Goal: Information Seeking & Learning: Find specific page/section

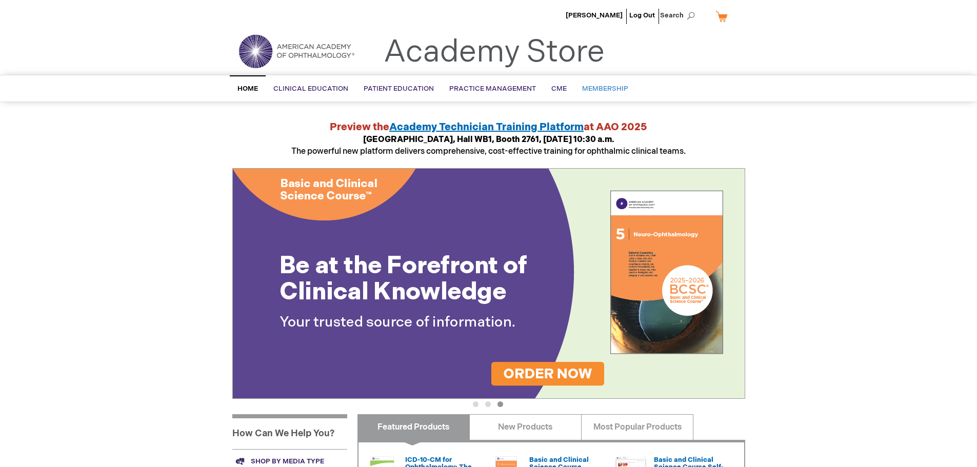
click at [620, 87] on span "Membership" at bounding box center [605, 89] width 46 height 8
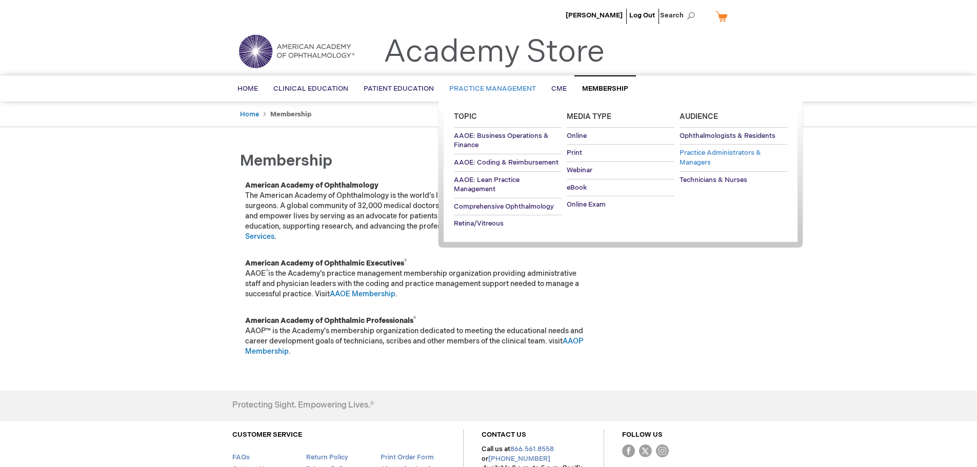
click at [729, 159] on link "Practice Administrators & Managers" at bounding box center [733, 158] width 108 height 26
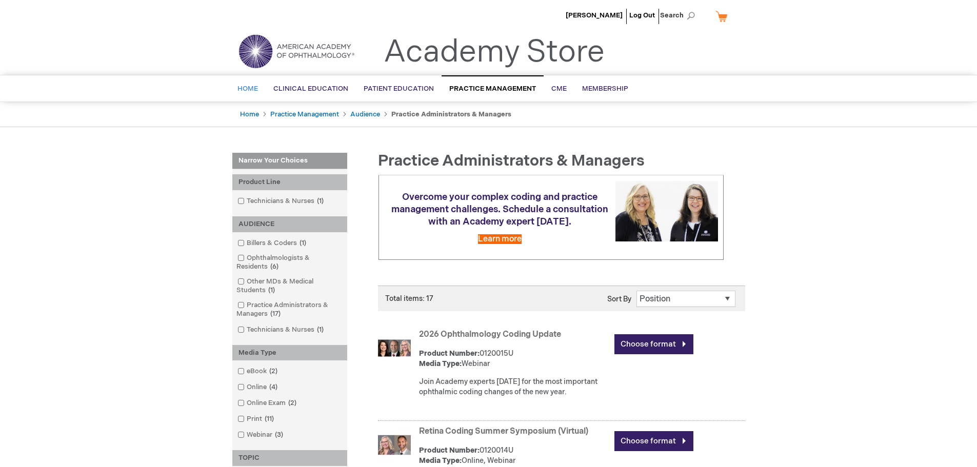
click at [250, 83] on link "Home" at bounding box center [248, 88] width 36 height 25
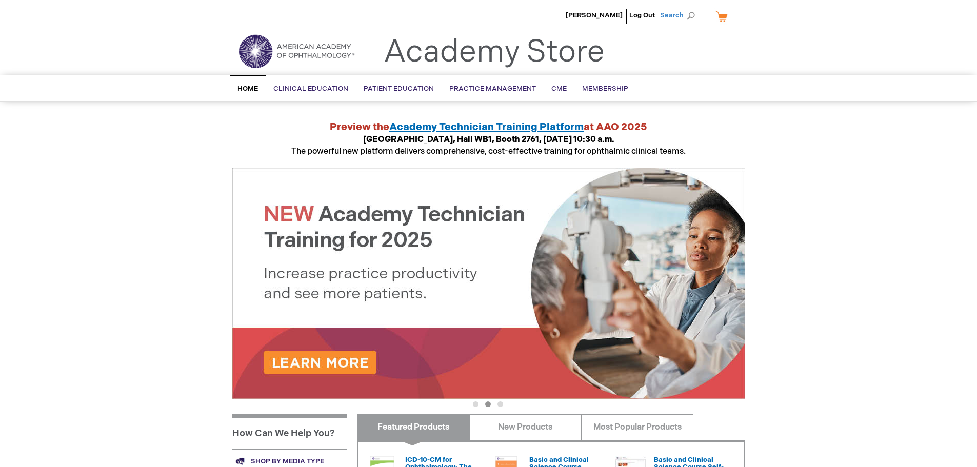
click at [685, 14] on span "Search" at bounding box center [679, 15] width 39 height 21
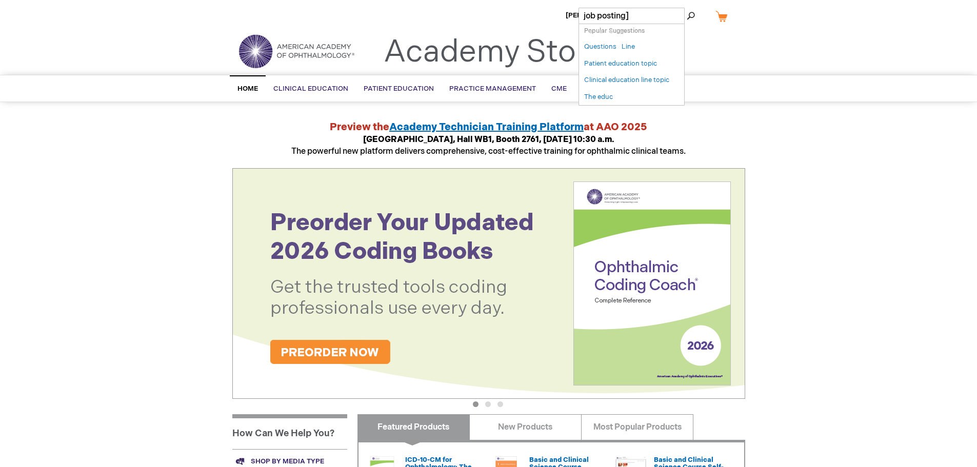
click at [687, 8] on button "Search" at bounding box center [691, 16] width 8 height 16
type input "job posting"
click at [687, 8] on button "Search" at bounding box center [691, 16] width 8 height 16
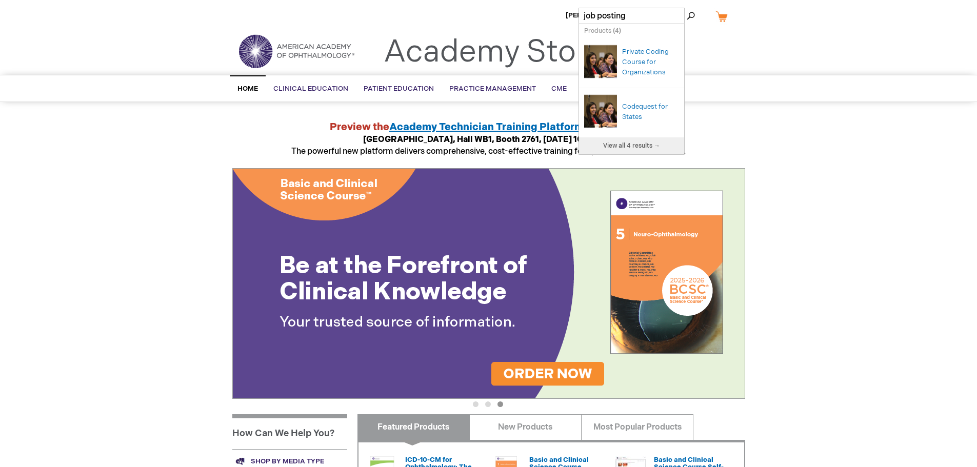
click at [789, 177] on div "Nikki Thai Log Out Search My Cart CLOSE RECENTLY ADDED ITEM(S) Close There are …" at bounding box center [488, 385] width 977 height 771
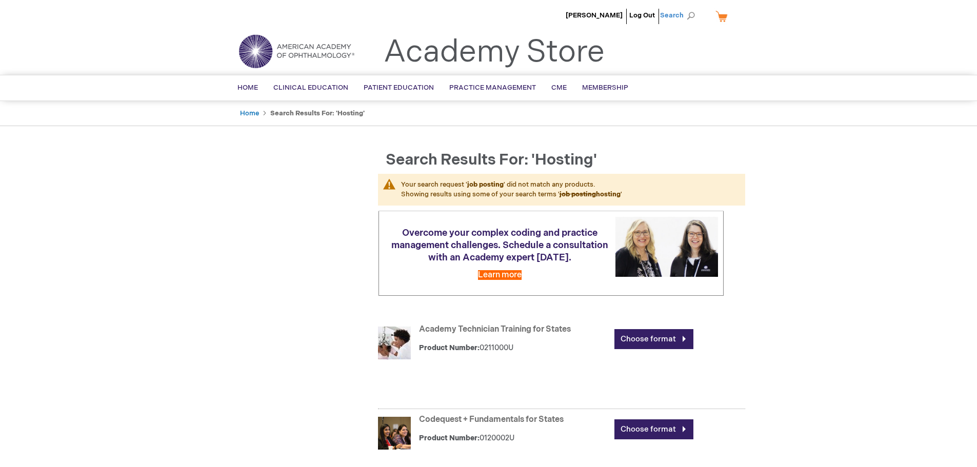
click at [689, 15] on span "Search" at bounding box center [679, 15] width 39 height 21
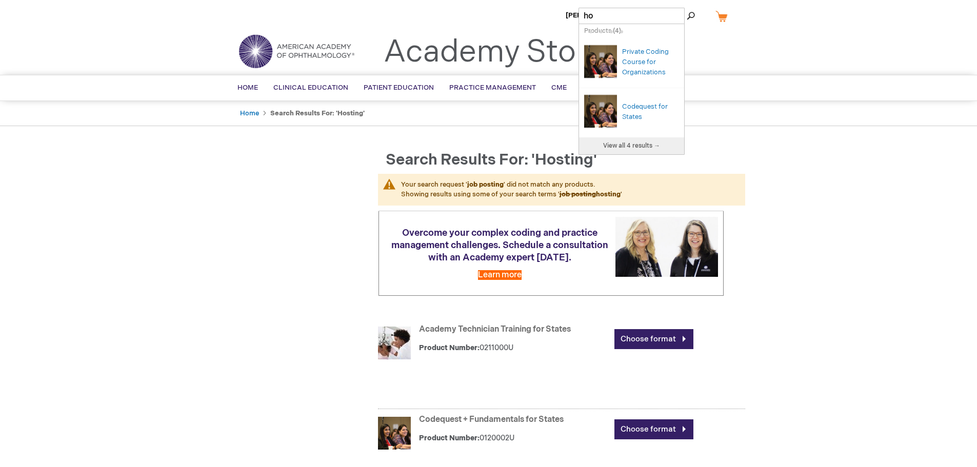
type input "h"
type input "posting"
click at [687, 8] on button "Search" at bounding box center [691, 16] width 8 height 16
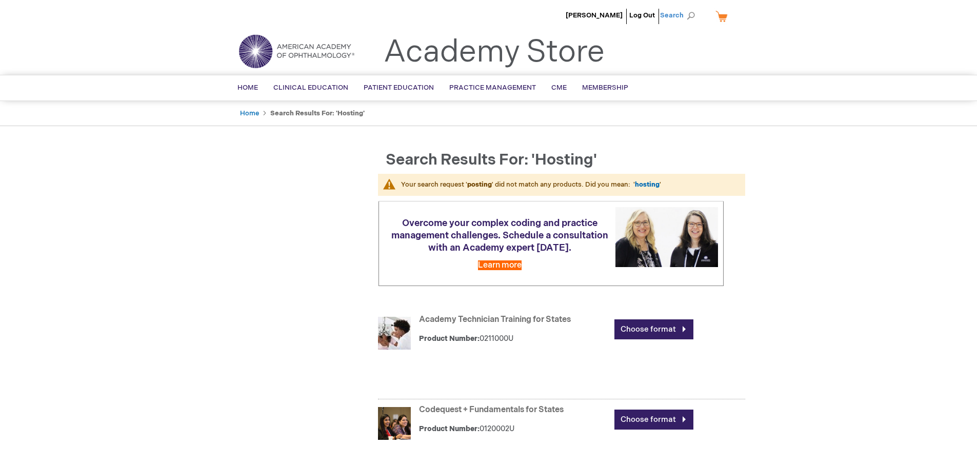
click at [693, 10] on span "Search" at bounding box center [679, 15] width 39 height 21
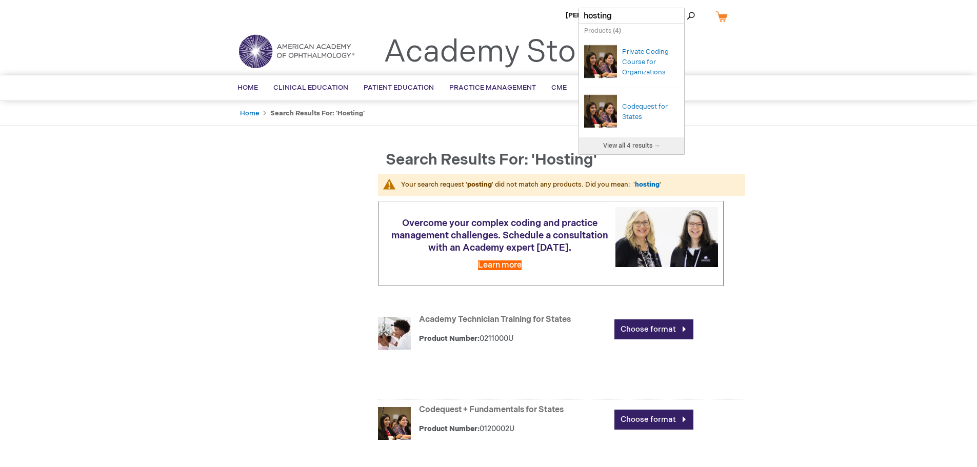
drag, startPoint x: 639, startPoint y: 19, endPoint x: 494, endPoint y: -2, distance: 146.6
click at [494, 0] on html "The store will not work correctly when cookies are disabled. Nikki Thai Log Out…" at bounding box center [488, 233] width 977 height 467
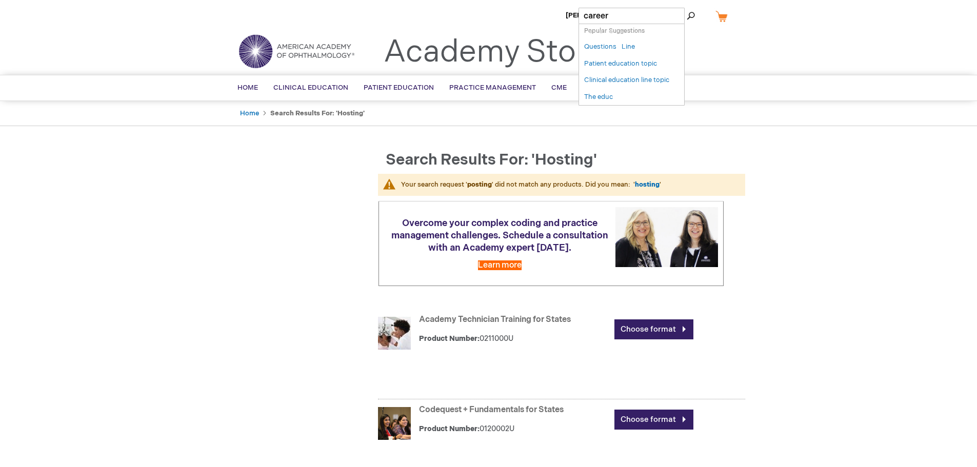
type input "career"
click at [687, 8] on button "Search" at bounding box center [691, 16] width 8 height 16
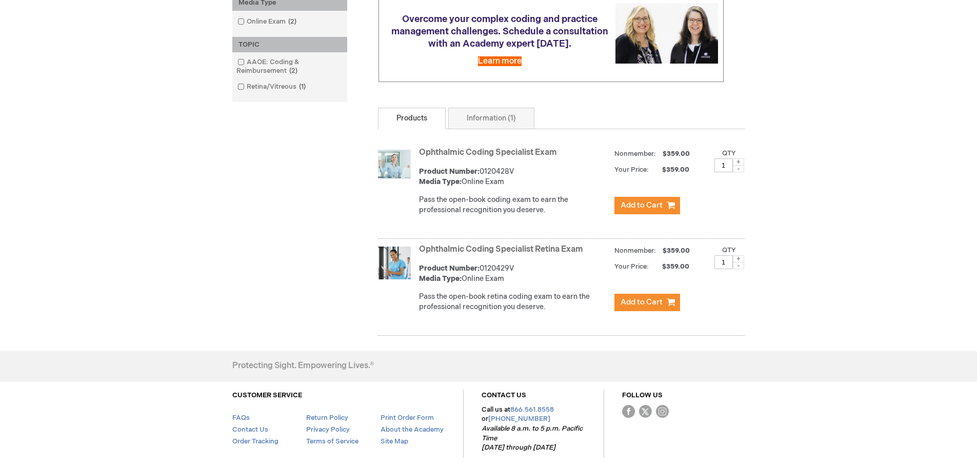
scroll to position [29, 0]
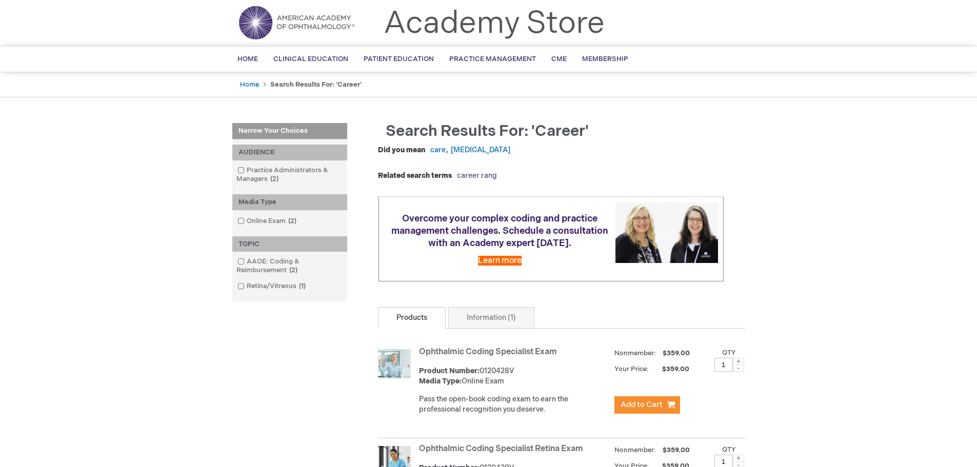
click at [476, 177] on link "career rang" at bounding box center [477, 175] width 40 height 9
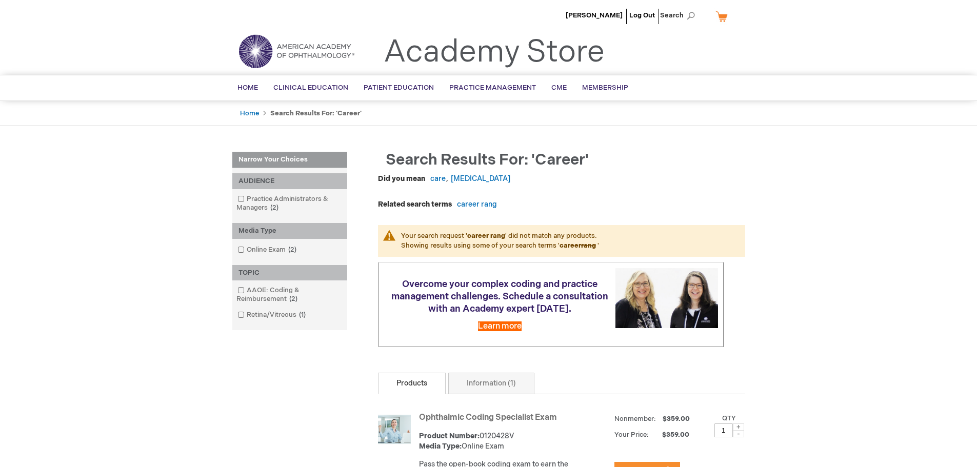
click at [258, 45] on img at bounding box center [296, 51] width 123 height 37
click at [613, 17] on span "[PERSON_NAME]" at bounding box center [594, 15] width 57 height 8
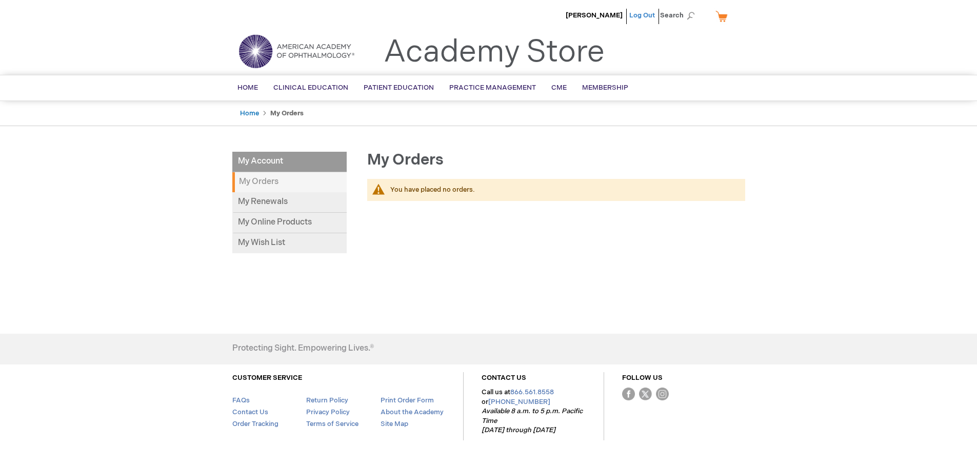
click at [645, 13] on link "Log Out" at bounding box center [642, 15] width 26 height 8
